Goal: Task Accomplishment & Management: Manage account settings

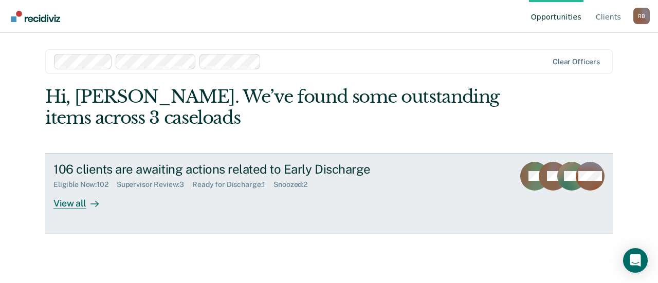
click at [173, 187] on div "Supervisor Review : 3" at bounding box center [155, 184] width 76 height 9
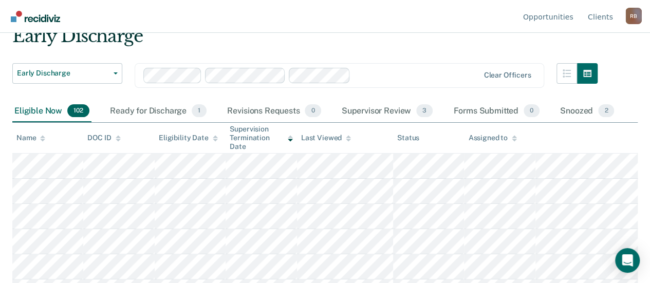
scroll to position [103, 0]
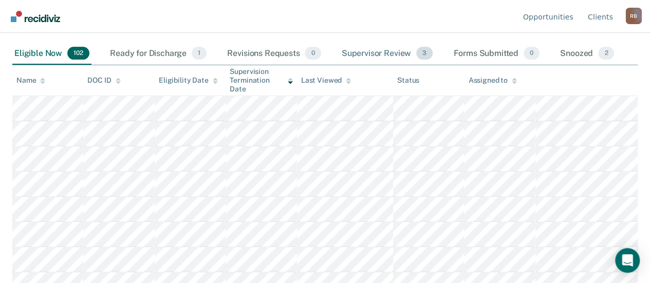
click at [355, 51] on div "Supervisor Review 3" at bounding box center [388, 54] width 96 height 23
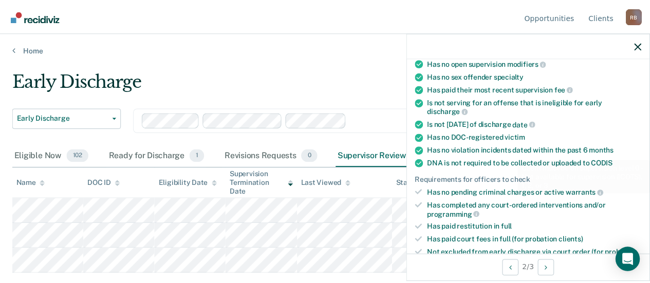
scroll to position [257, 0]
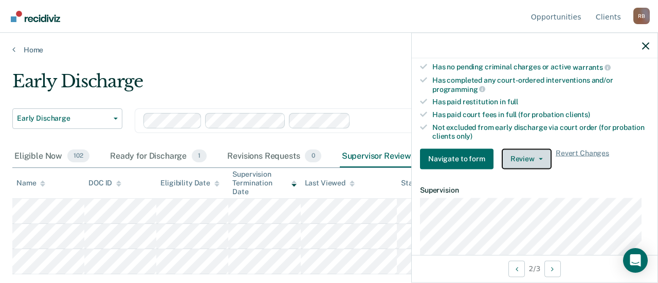
click at [531, 150] on button "Review" at bounding box center [527, 159] width 50 height 21
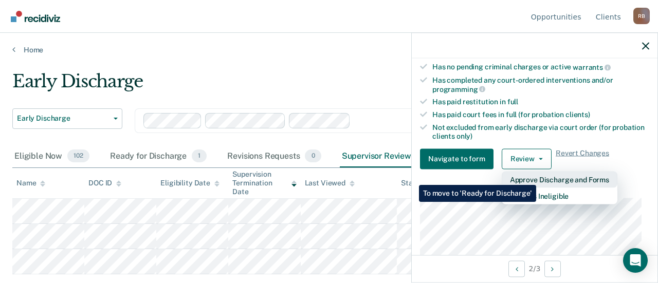
click at [536, 177] on button "Approve Discharge and Forms" at bounding box center [560, 179] width 116 height 16
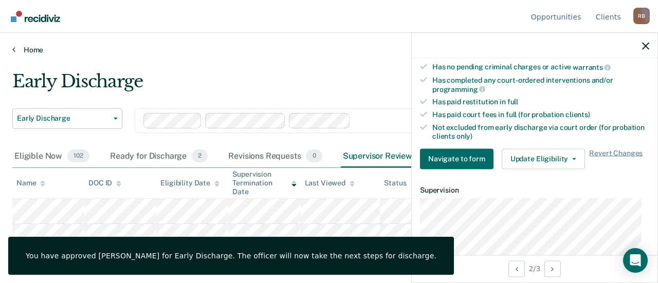
click at [379, 45] on link "Home" at bounding box center [328, 49] width 633 height 9
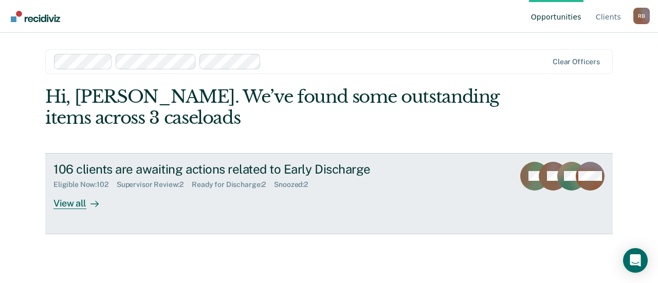
click at [170, 187] on div "Supervisor Review : 2" at bounding box center [154, 184] width 75 height 9
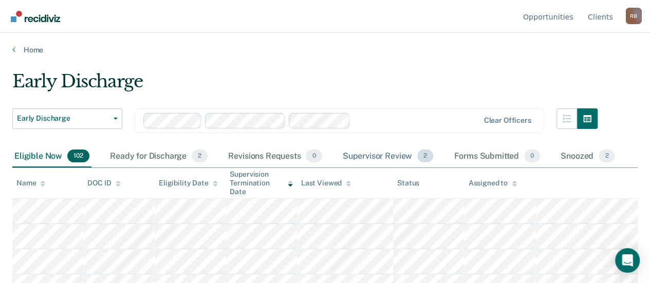
click at [354, 154] on div "Supervisor Review 2" at bounding box center [388, 156] width 95 height 23
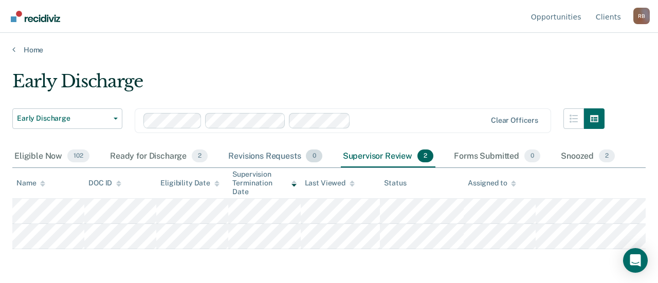
click at [260, 159] on div "Revisions Requests 0" at bounding box center [275, 156] width 98 height 23
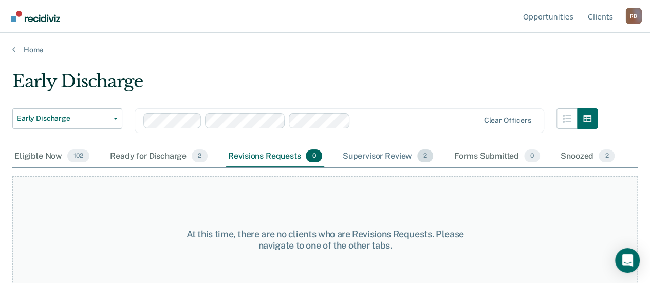
click at [369, 155] on div "Supervisor Review 2" at bounding box center [388, 156] width 95 height 23
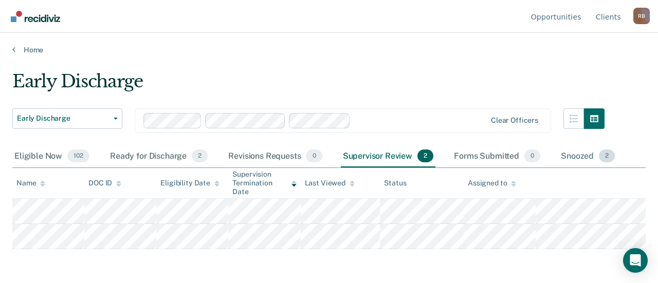
click at [568, 154] on div "Snoozed 2" at bounding box center [588, 156] width 58 height 23
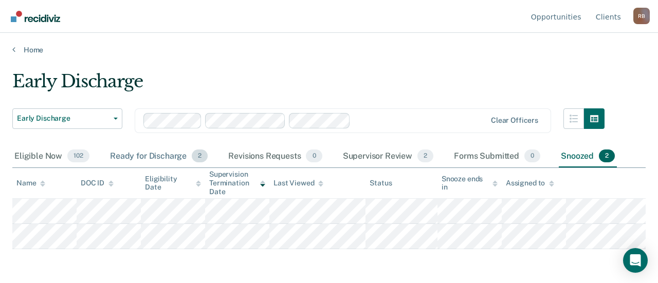
click at [163, 153] on div "Ready for Discharge 2" at bounding box center [159, 156] width 102 height 23
